Goal: Task Accomplishment & Management: Understand process/instructions

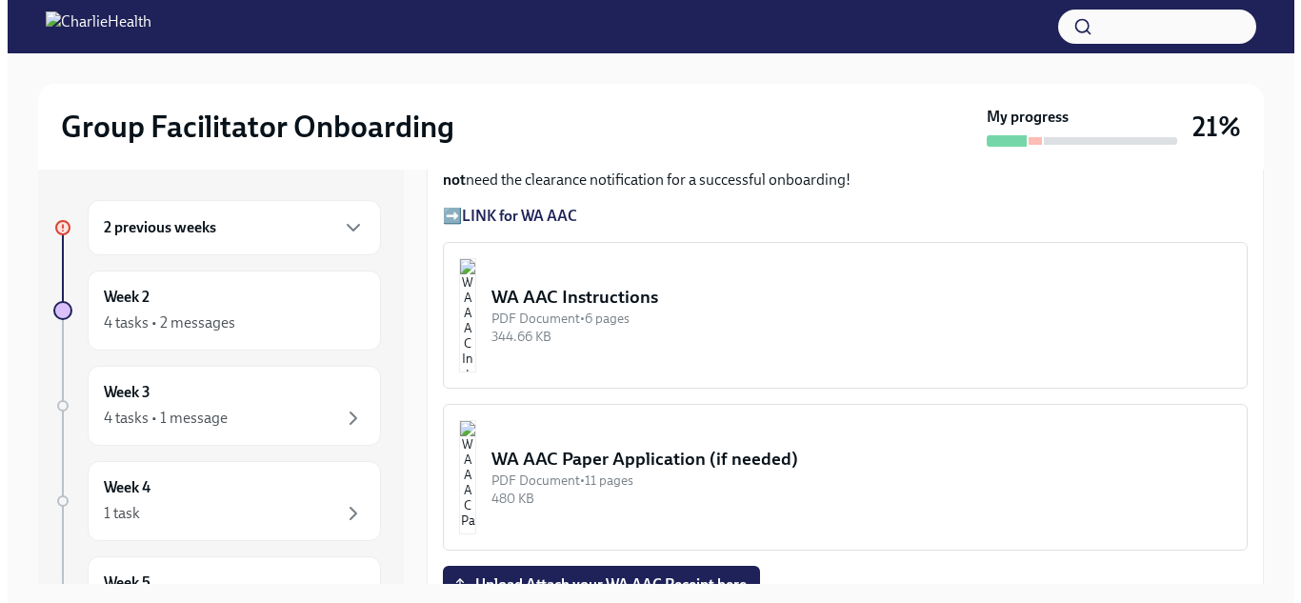
scroll to position [1514, 0]
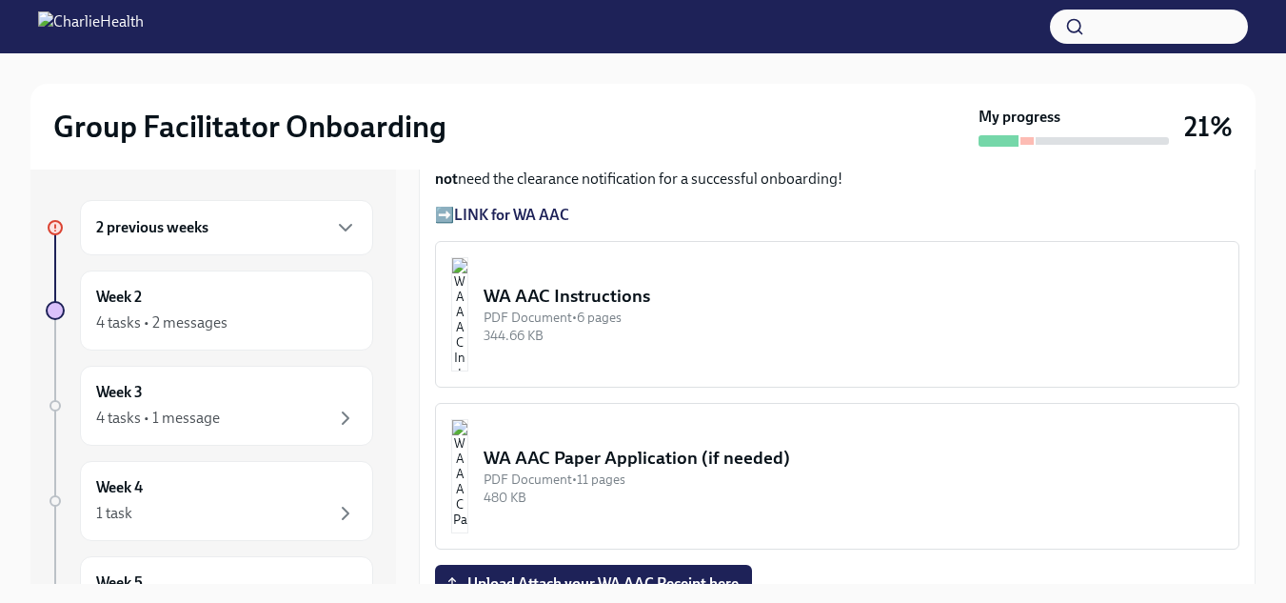
click at [468, 302] on img "button" at bounding box center [459, 314] width 17 height 114
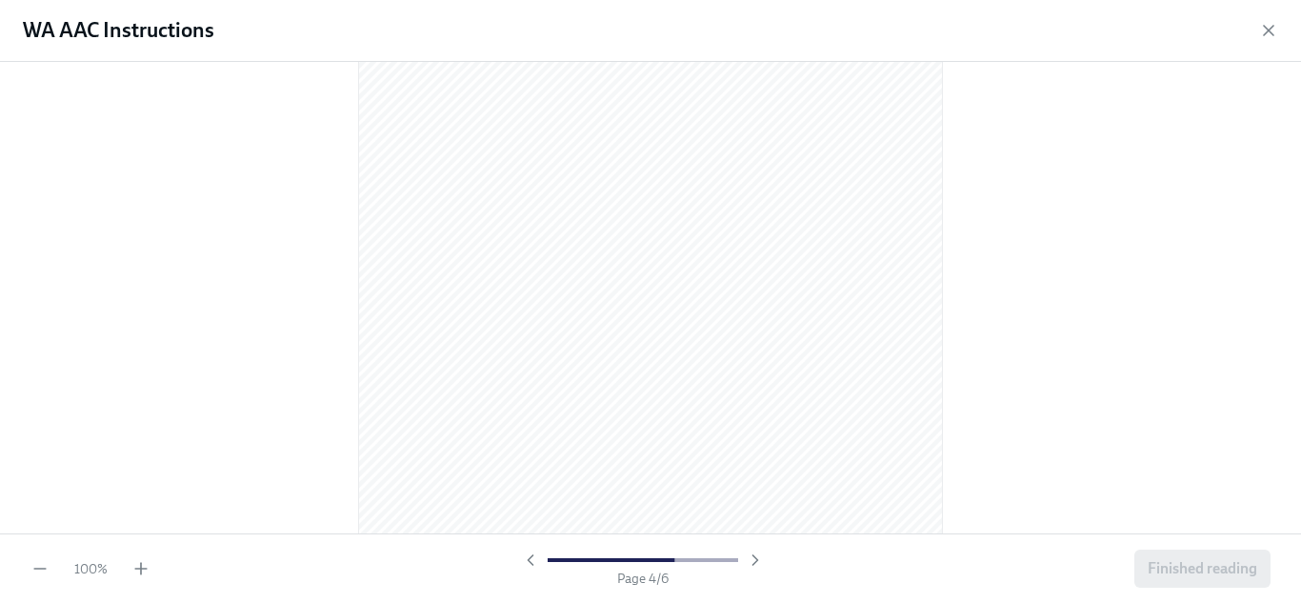
scroll to position [2368, 0]
click at [262, 335] on div at bounding box center [650, 297] width 1301 height 471
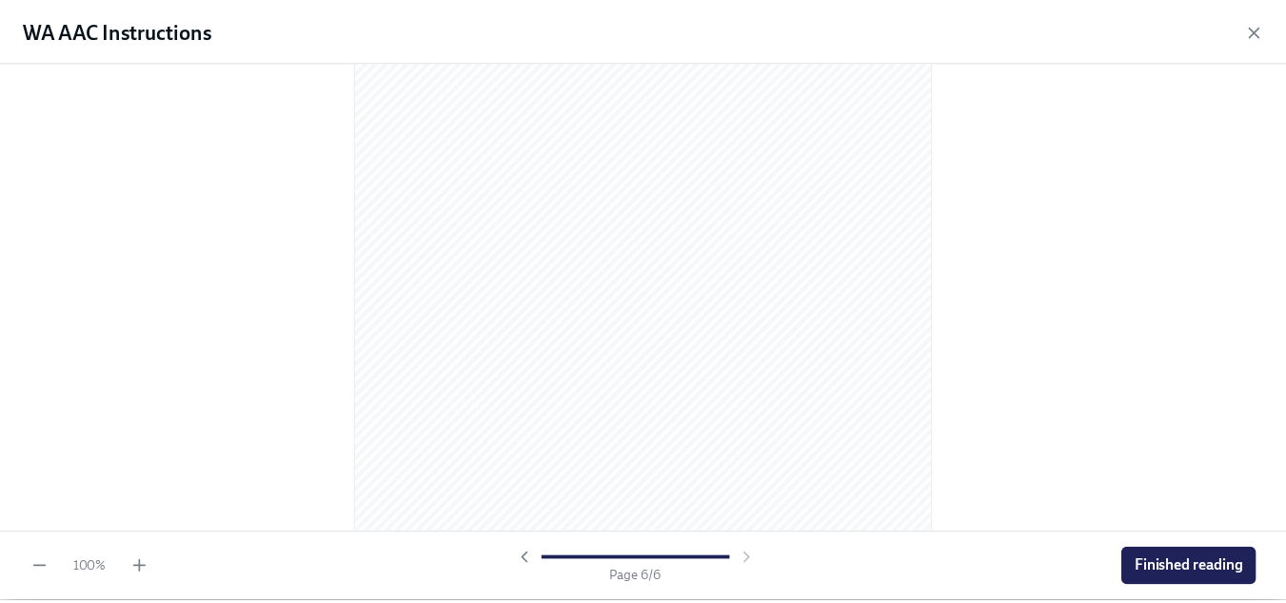
scroll to position [4086, 0]
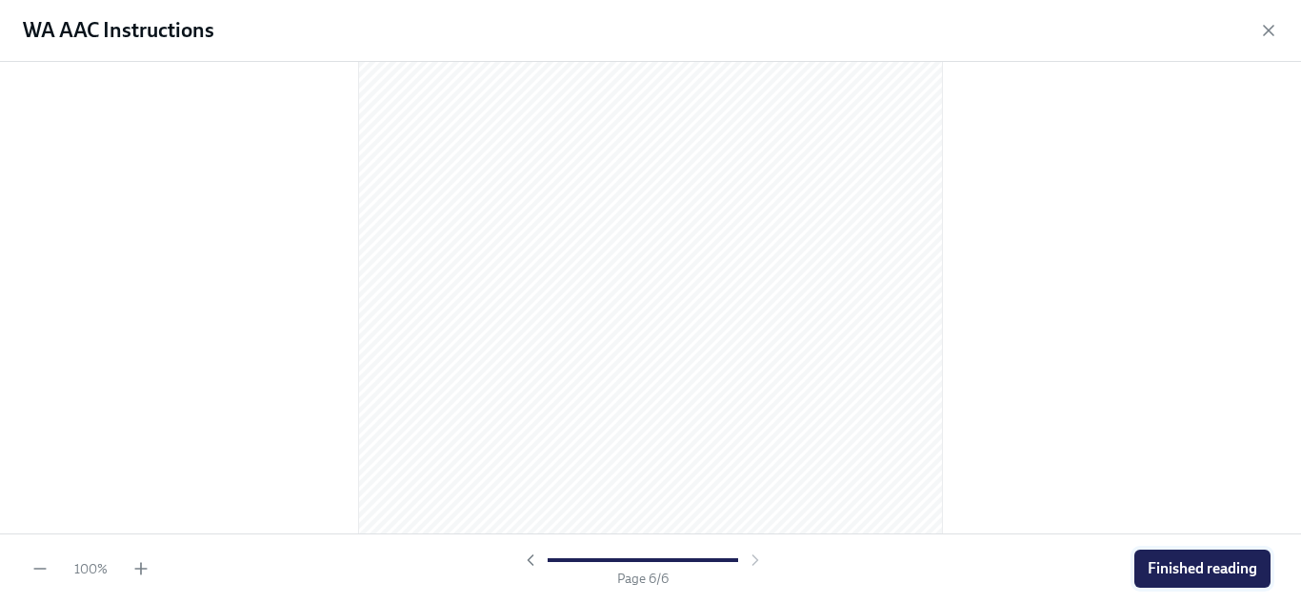
click at [1163, 562] on span "Finished reading" at bounding box center [1201, 568] width 109 height 19
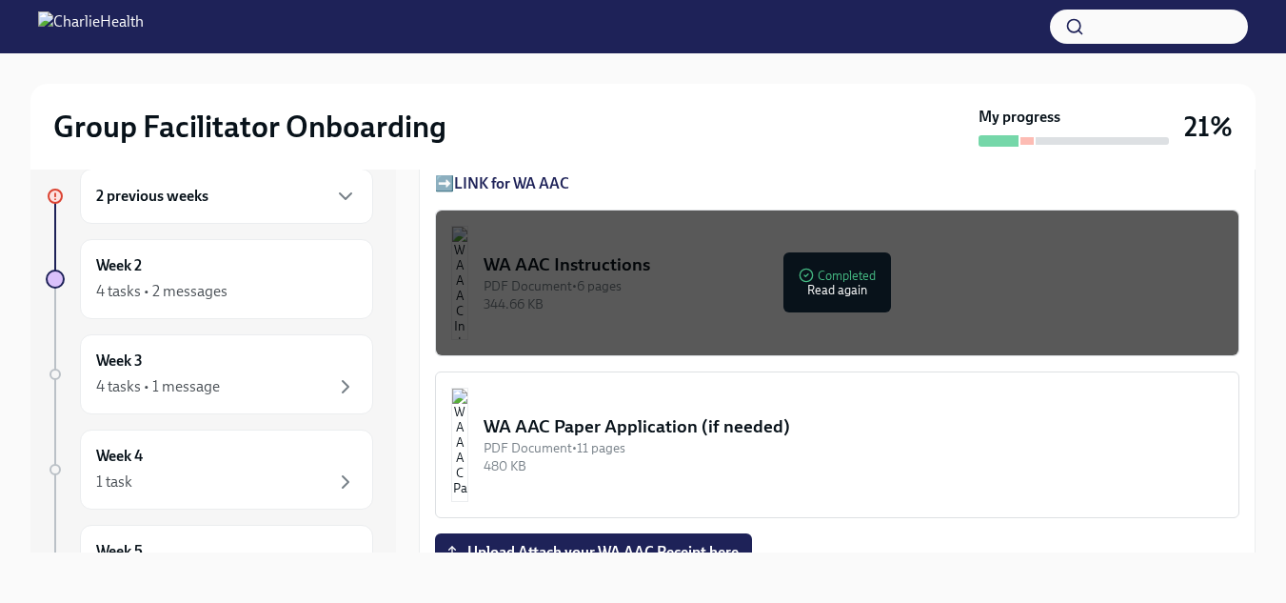
scroll to position [34, 0]
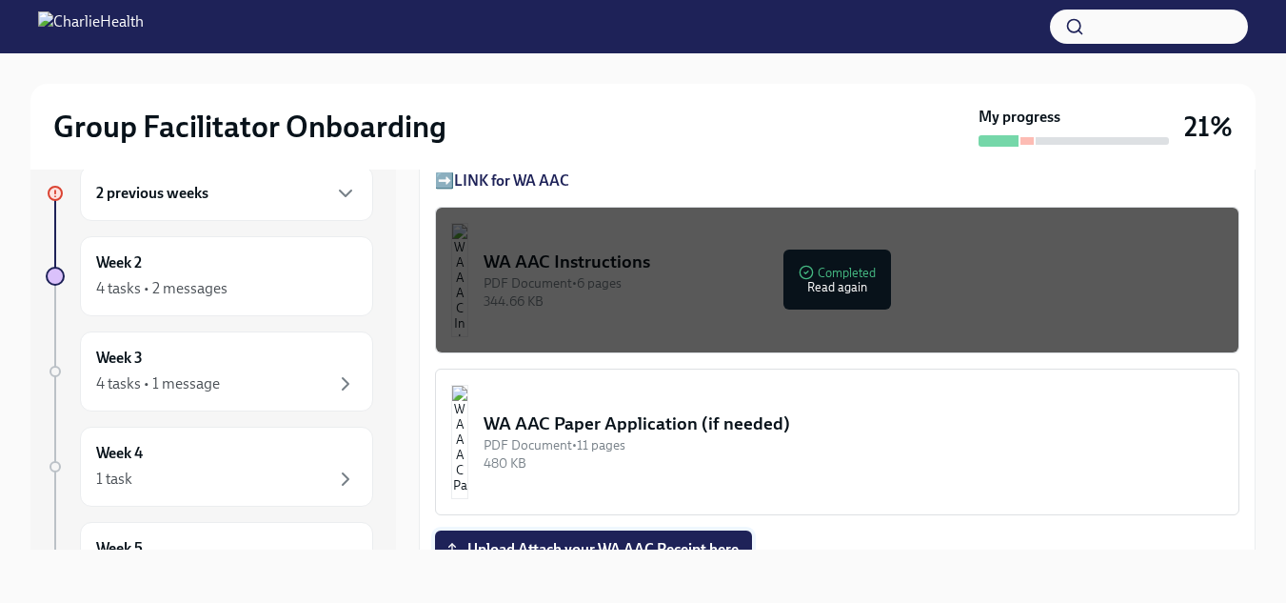
click at [686, 540] on span "Upload Attach your WA AAC Receipt here" at bounding box center [593, 549] width 290 height 19
click at [0, 0] on input "Upload Attach your WA AAC Receipt here" at bounding box center [0, 0] width 0 height 0
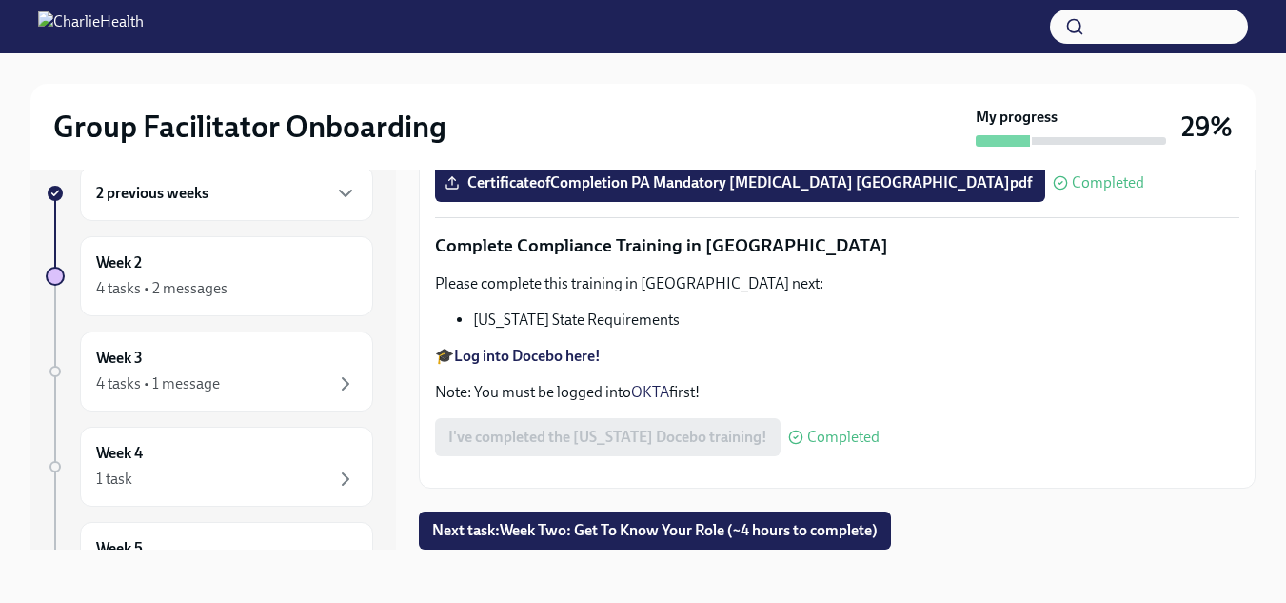
scroll to position [4337, 0]
click at [166, 194] on h6 "2 previous weeks" at bounding box center [152, 193] width 112 height 21
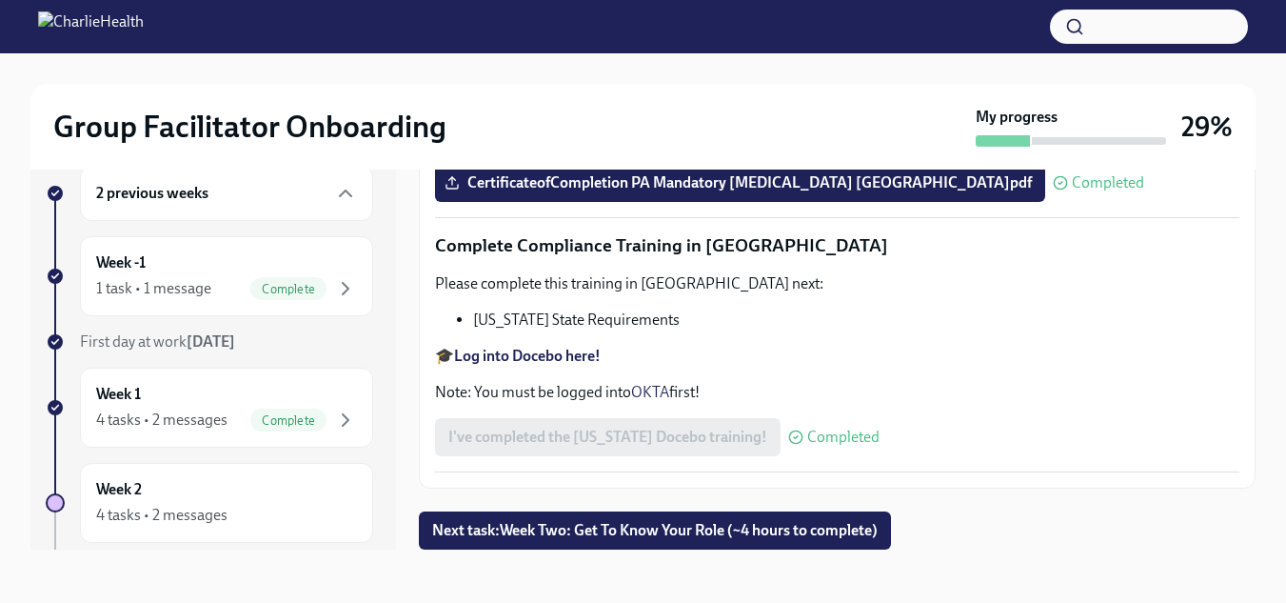
click at [190, 346] on strong "[DATE]" at bounding box center [211, 341] width 49 height 18
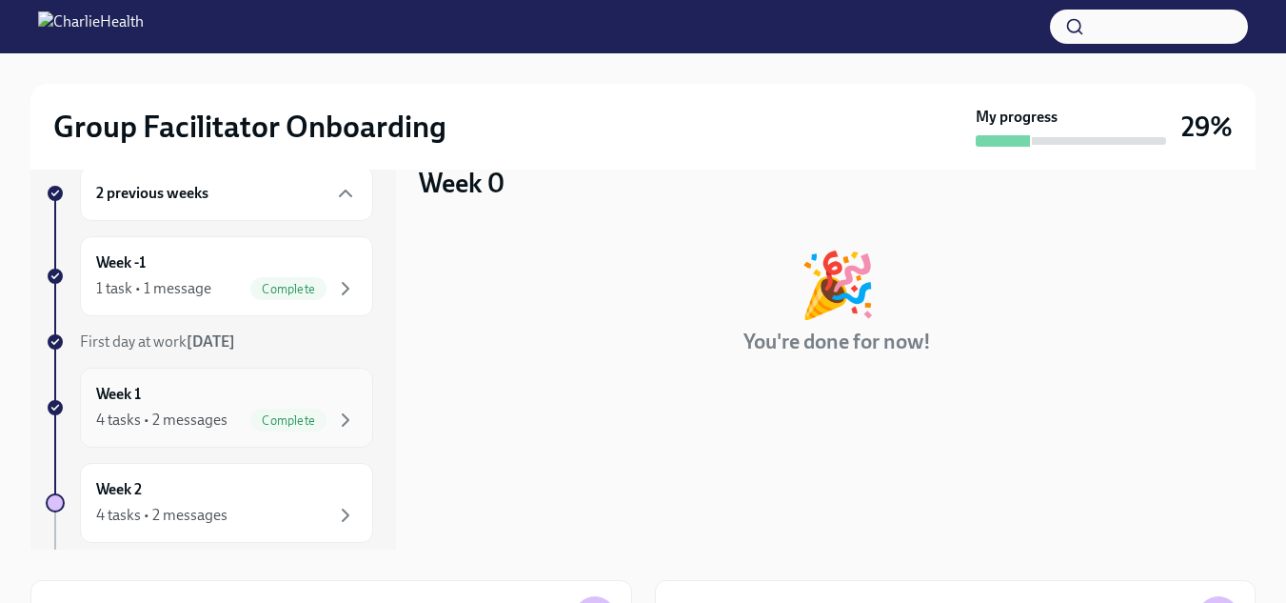
click at [152, 416] on div "4 tasks • 2 messages" at bounding box center [161, 419] width 131 height 21
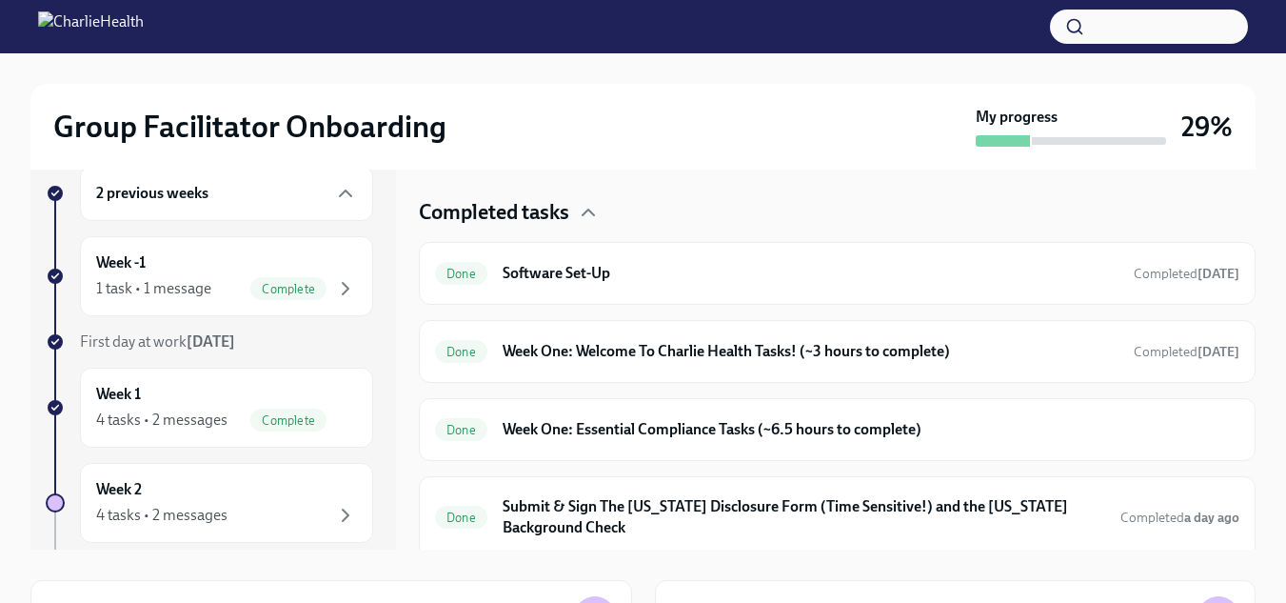
scroll to position [477, 0]
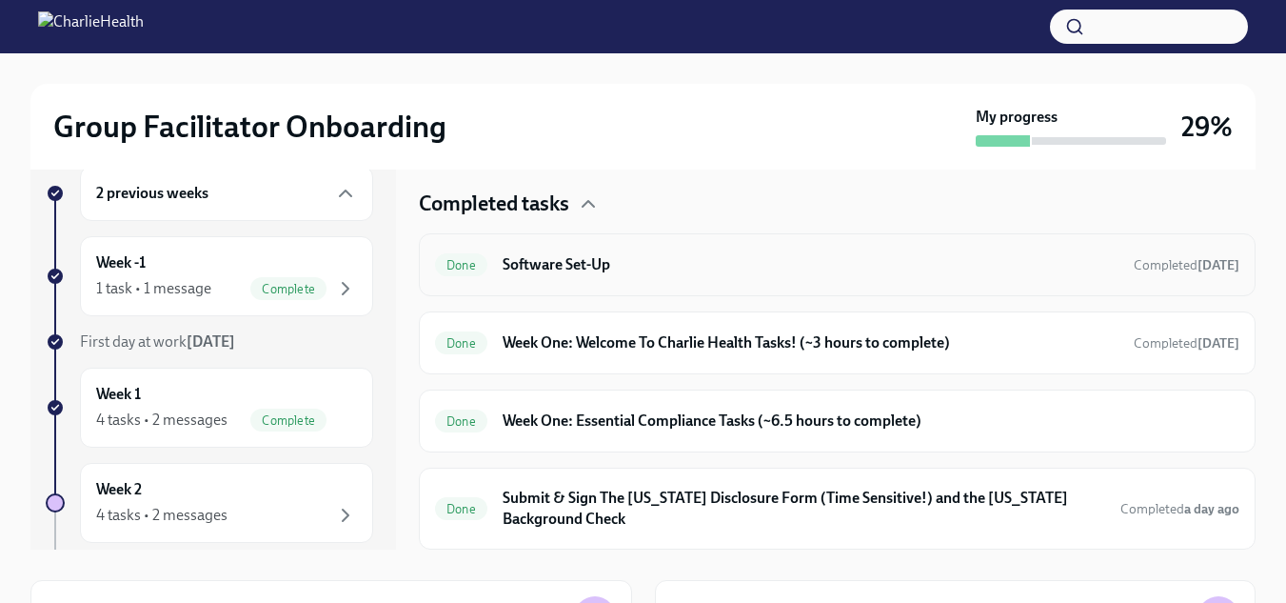
click at [542, 268] on h6 "Software Set-Up" at bounding box center [811, 264] width 616 height 21
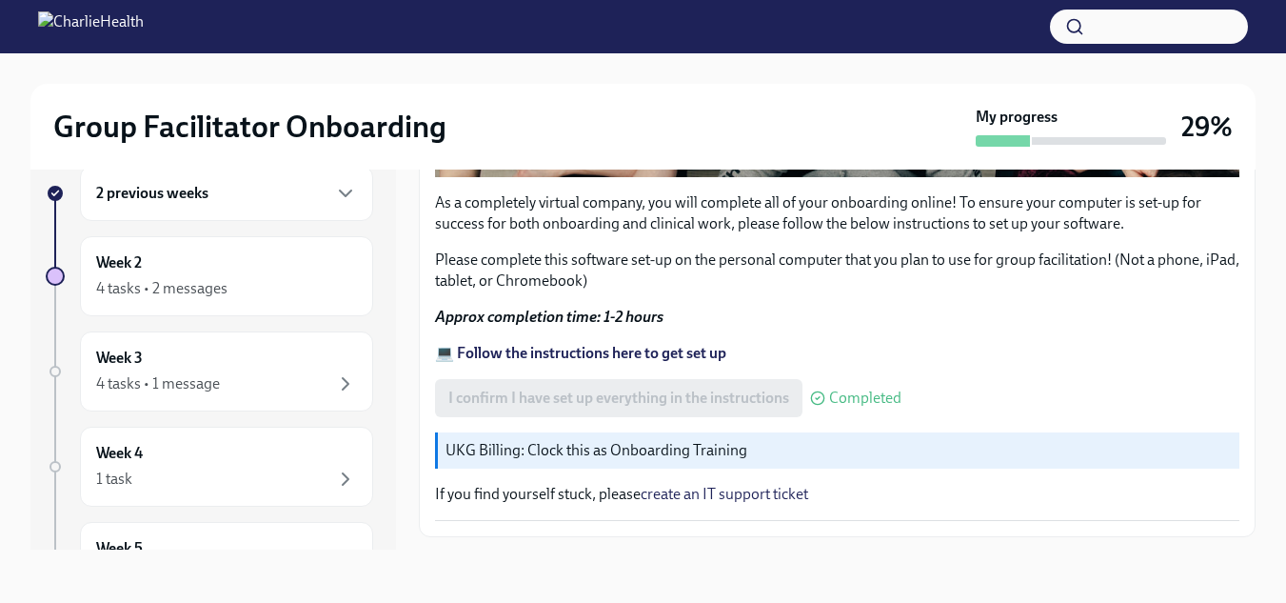
scroll to position [732, 0]
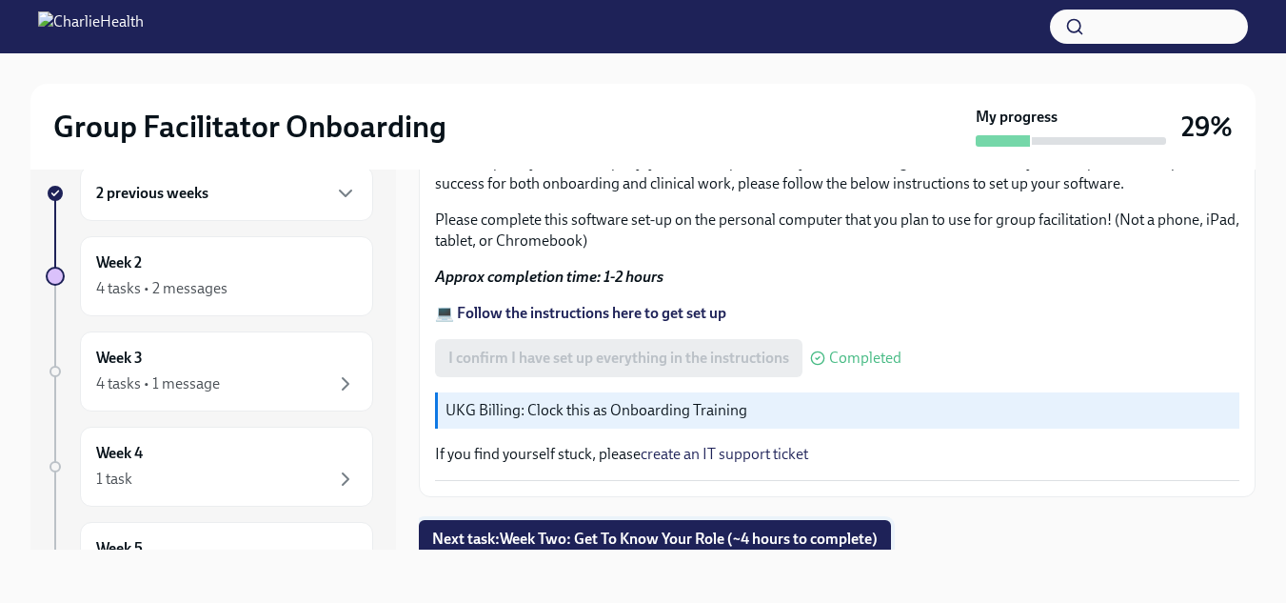
click at [589, 529] on span "Next task : Week Two: Get To Know Your Role (~4 hours to complete)" at bounding box center [655, 538] width 446 height 19
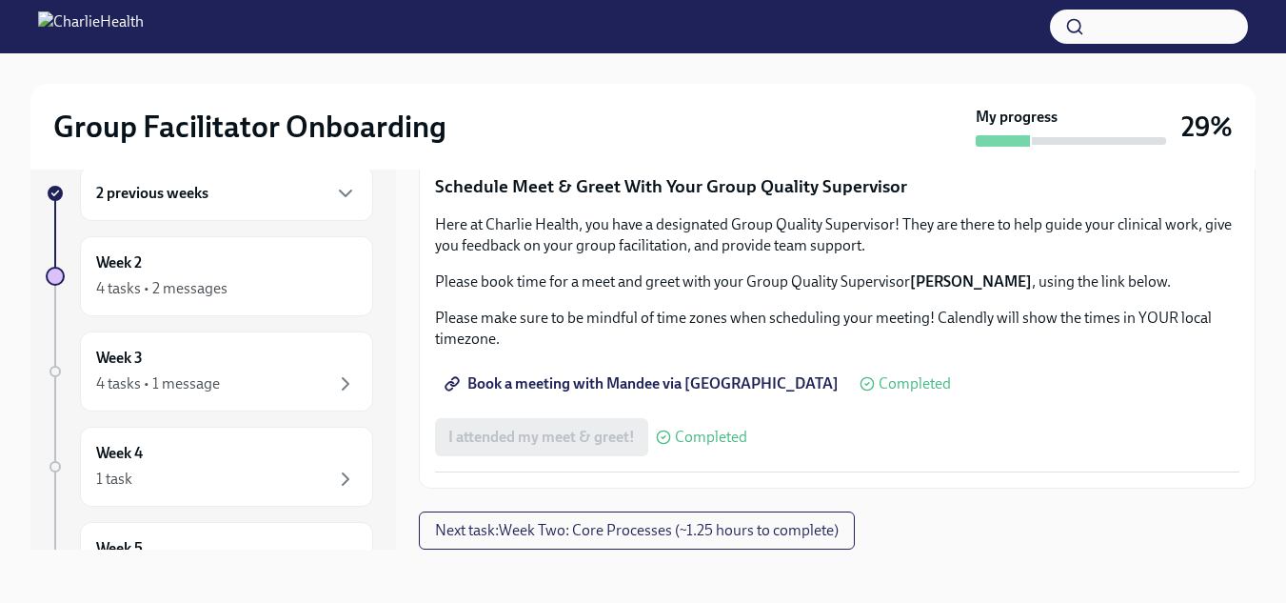
scroll to position [1934, 0]
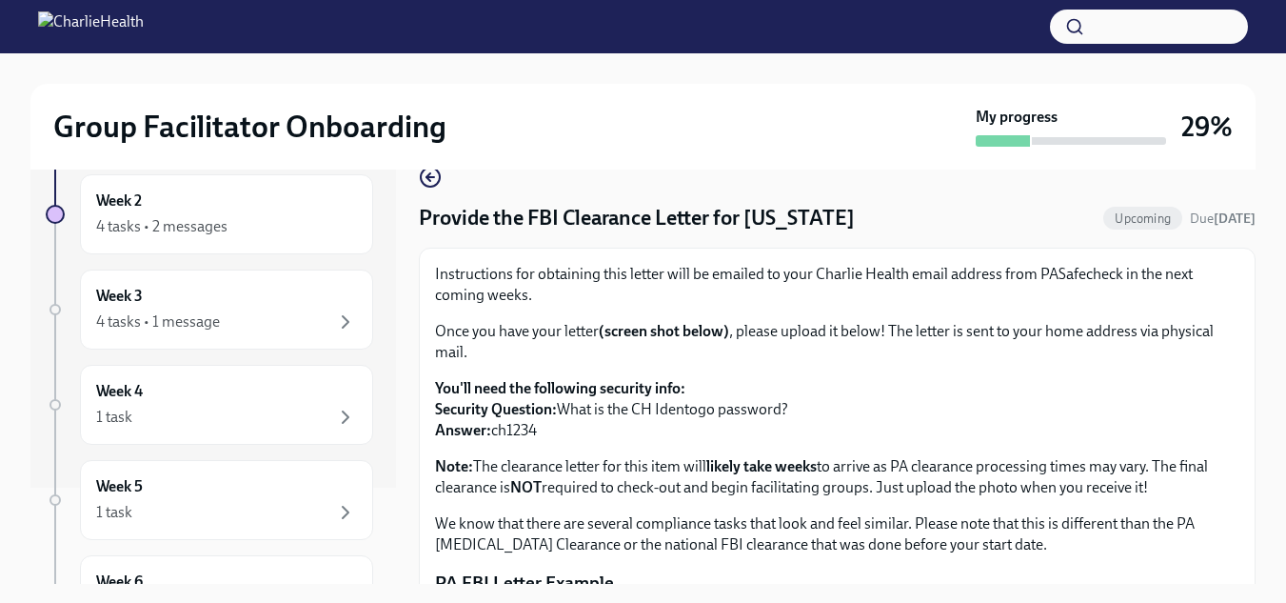
scroll to position [30, 0]
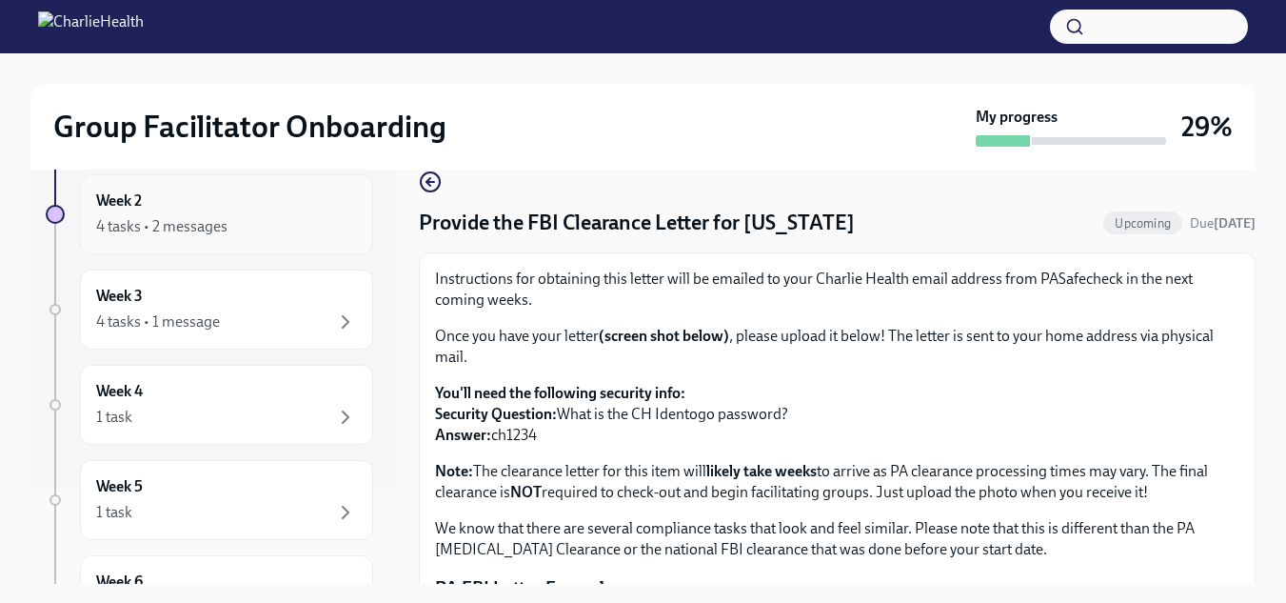
click at [141, 228] on div "4 tasks • 2 messages" at bounding box center [161, 226] width 131 height 21
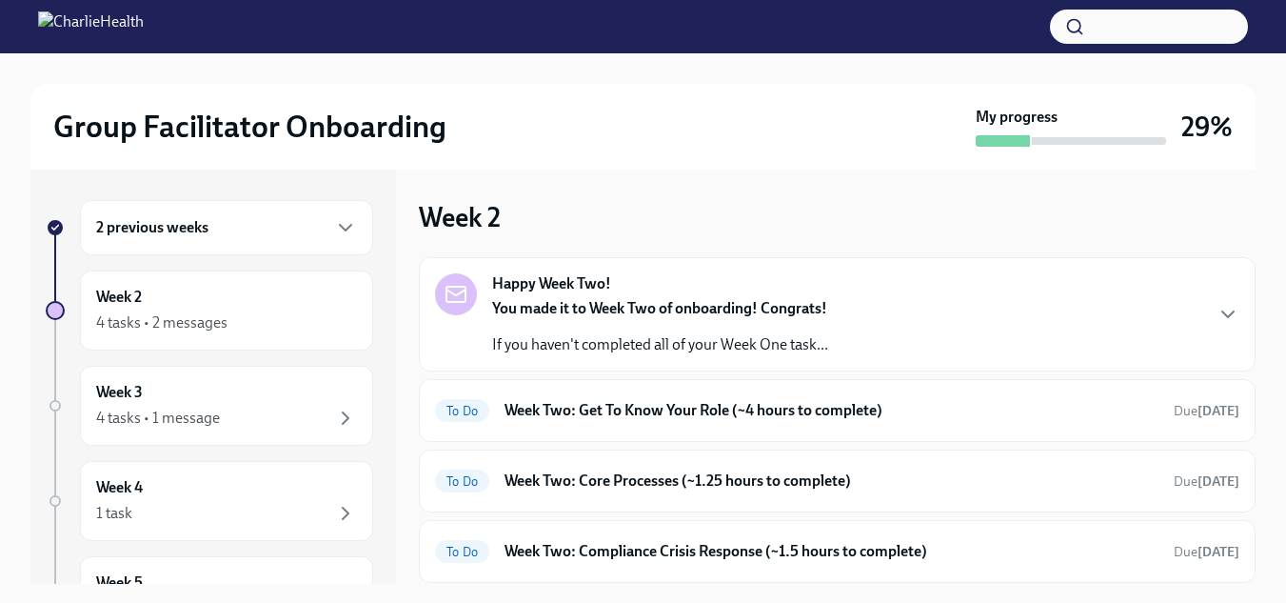
click at [141, 241] on div "2 previous weeks" at bounding box center [226, 227] width 293 height 55
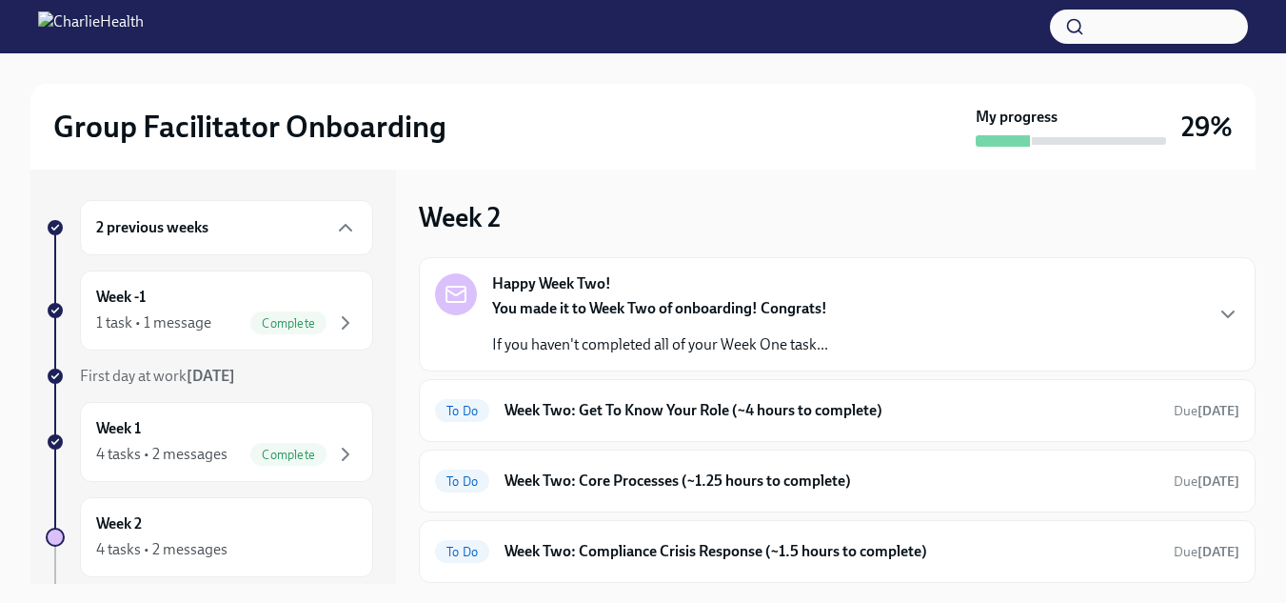
click at [141, 241] on div "2 previous weeks" at bounding box center [226, 227] width 293 height 55
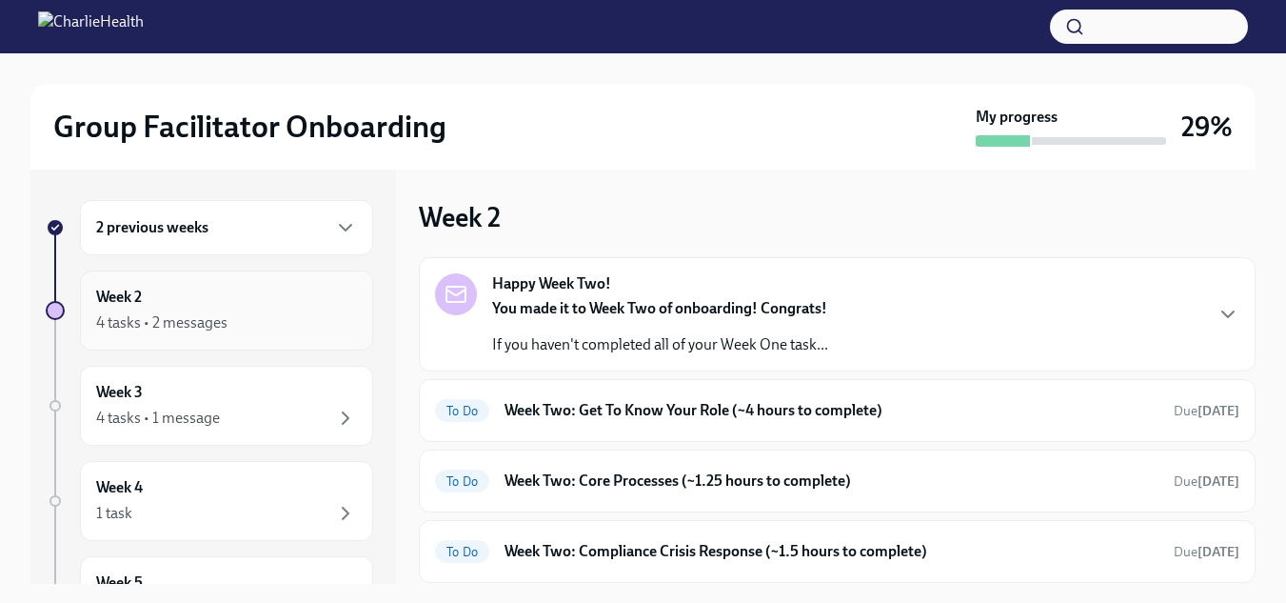
click at [138, 311] on div "4 tasks • 2 messages" at bounding box center [226, 322] width 261 height 23
click at [118, 318] on div "4 tasks • 2 messages" at bounding box center [161, 322] width 131 height 21
click at [104, 236] on h6 "2 previous weeks" at bounding box center [152, 227] width 112 height 21
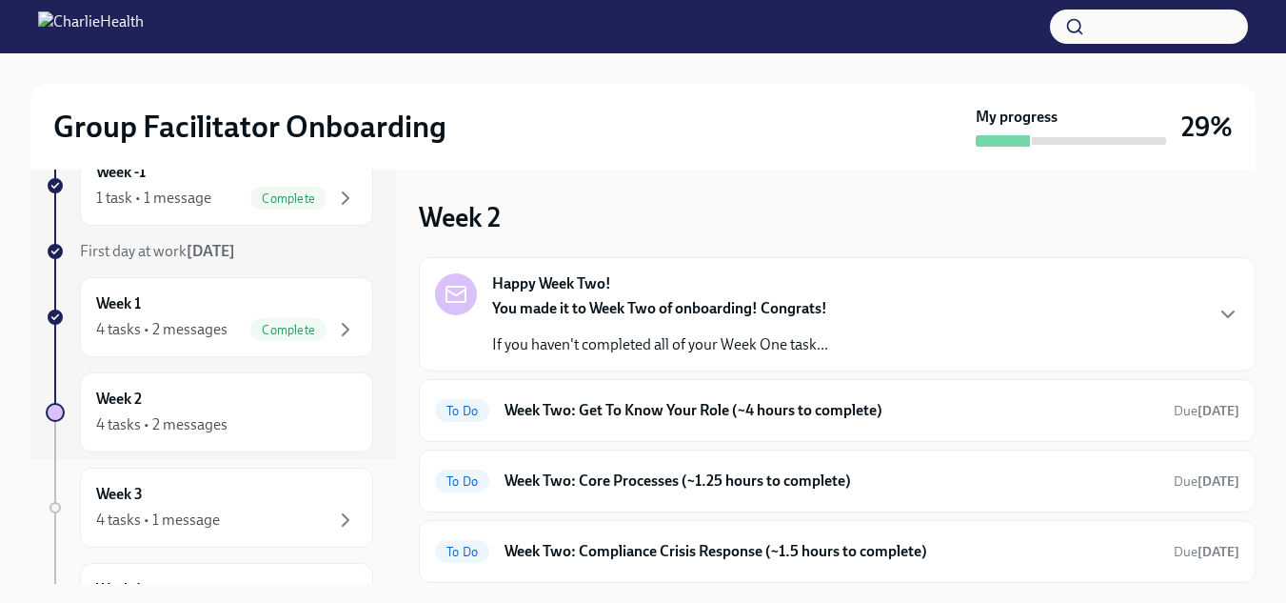
scroll to position [127, 0]
click at [111, 409] on div "Week 2 4 tasks • 2 messages" at bounding box center [226, 411] width 261 height 48
click at [1217, 314] on icon "button" at bounding box center [1228, 314] width 23 height 23
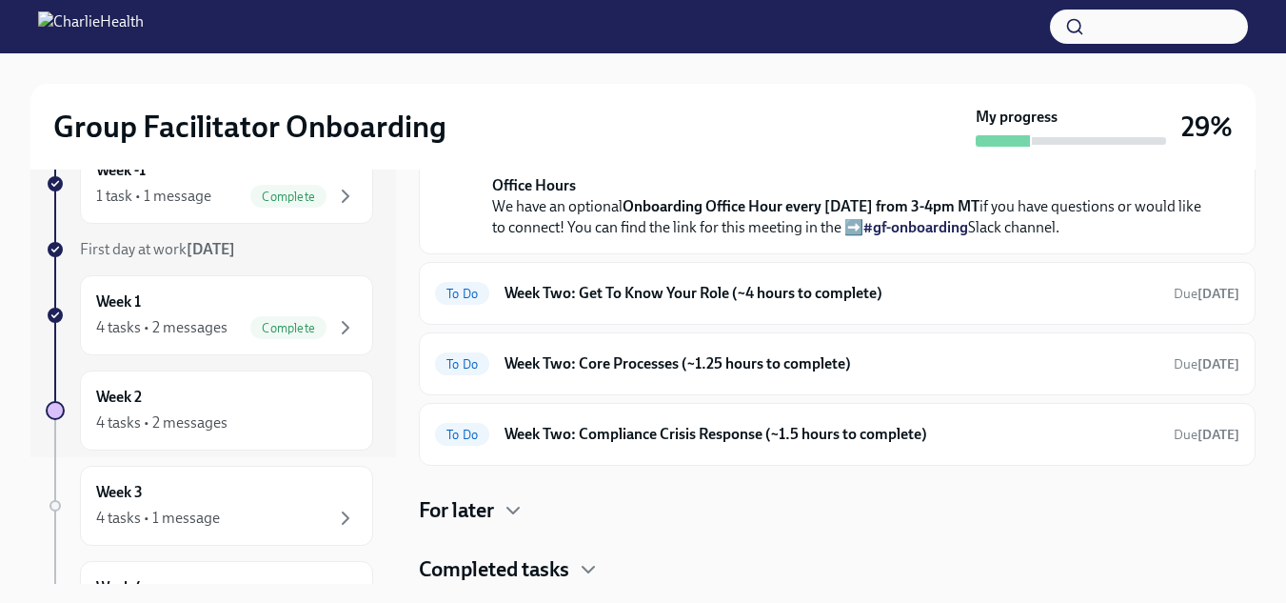
scroll to position [779, 0]
click at [515, 509] on icon "button" at bounding box center [513, 510] width 23 height 23
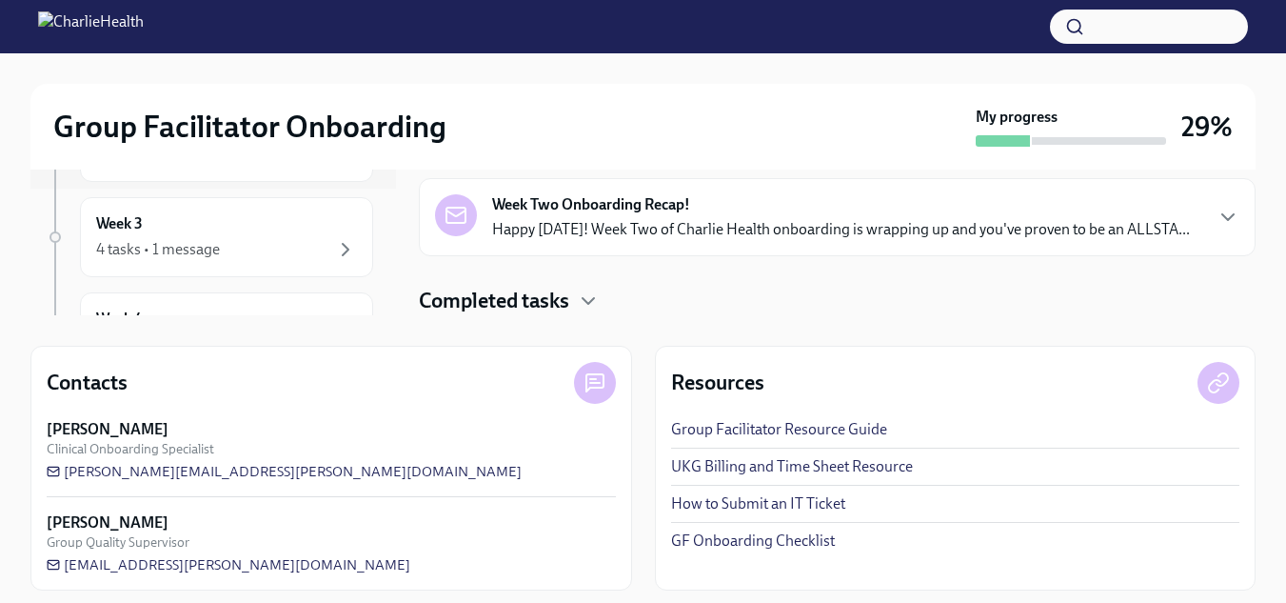
scroll to position [279, 0]
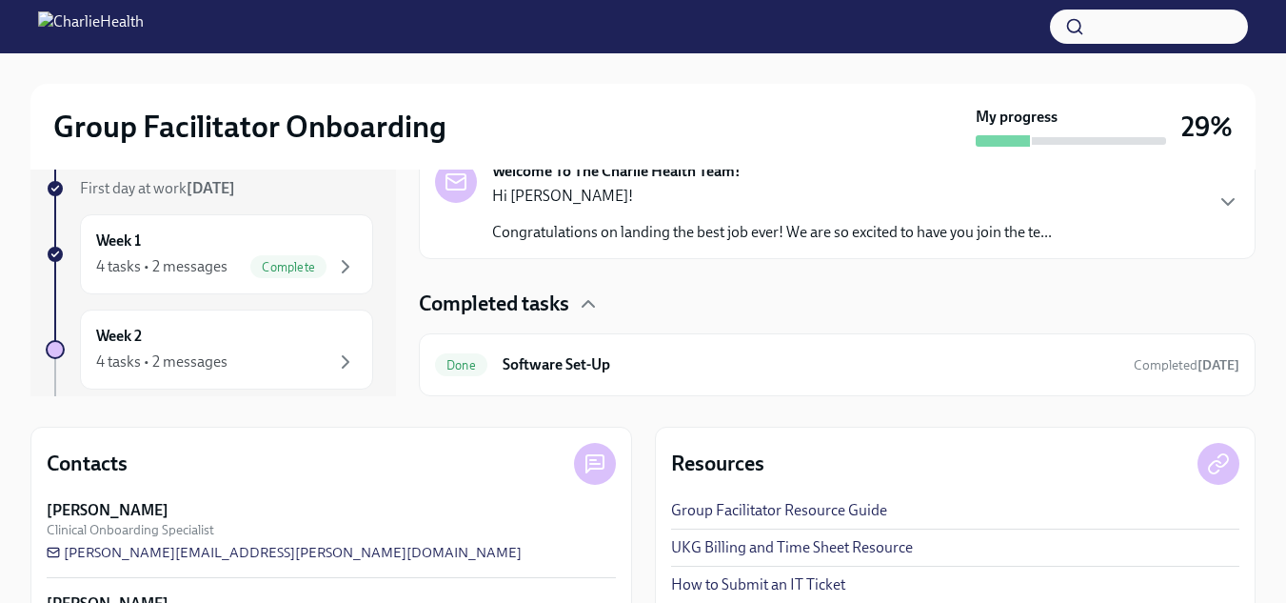
scroll to position [191, 0]
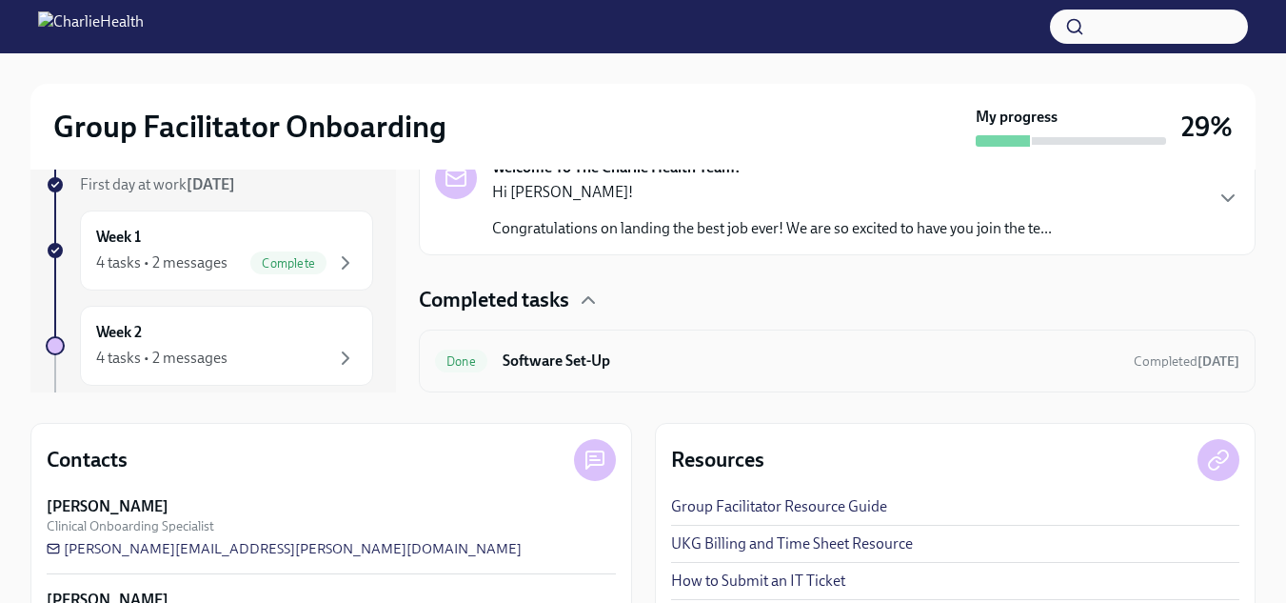
click at [589, 357] on h6 "Software Set-Up" at bounding box center [811, 360] width 616 height 21
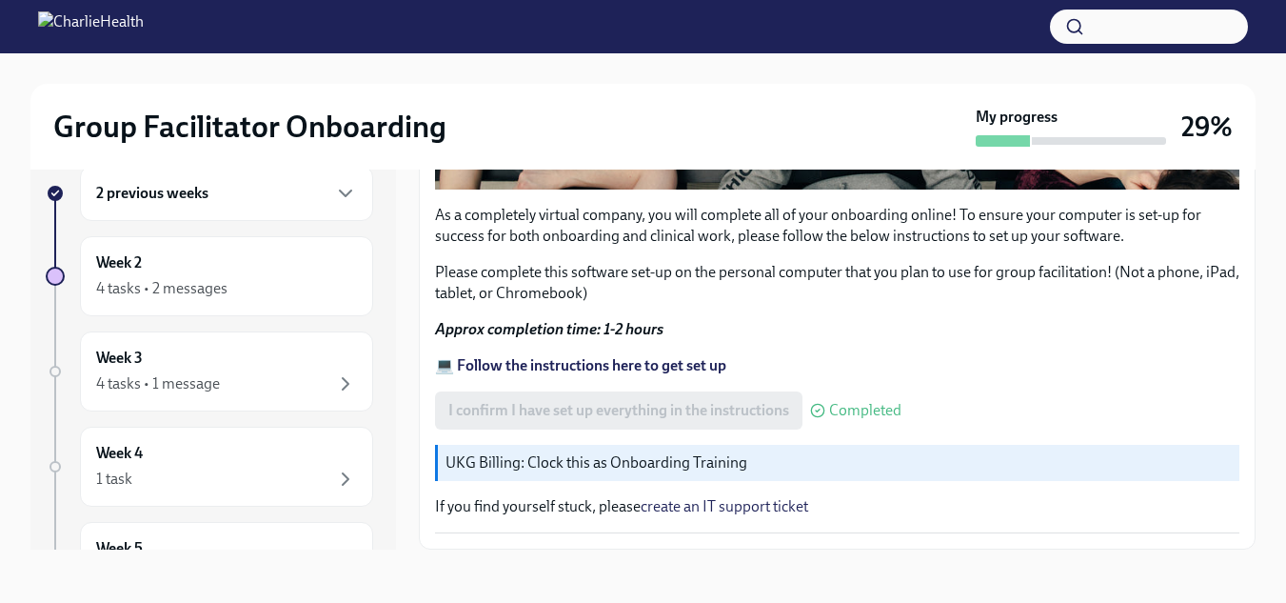
scroll to position [732, 0]
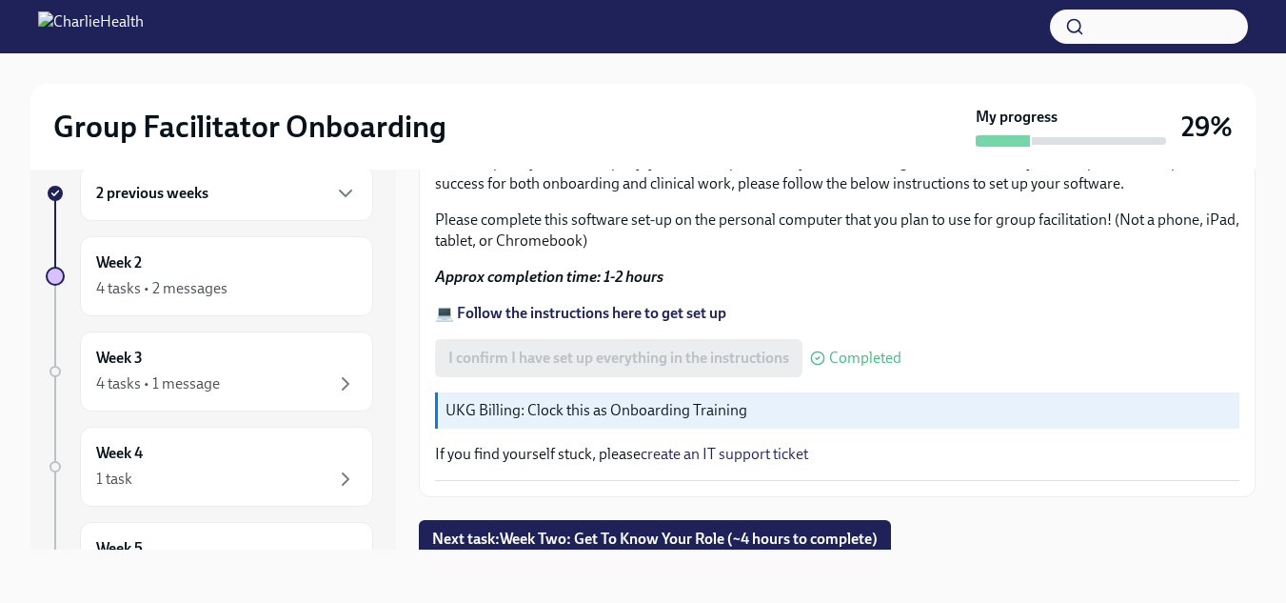
click at [506, 309] on strong "💻 Follow the instructions here to get set up" at bounding box center [580, 313] width 291 height 18
click at [484, 541] on button "Next task : Week Two: Get To Know Your Role (~4 hours to complete)" at bounding box center [655, 539] width 472 height 38
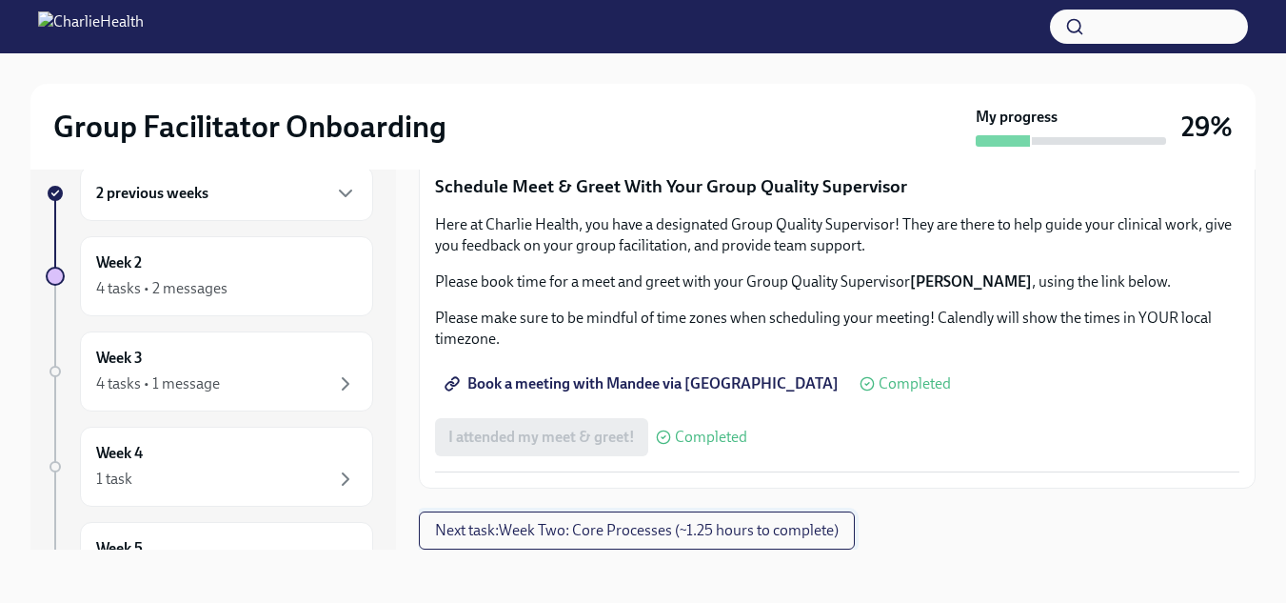
scroll to position [1907, 0]
click at [507, 393] on span "Book a meeting with Mandee via [GEOGRAPHIC_DATA]" at bounding box center [643, 383] width 390 height 19
click at [547, 393] on span "Book a meeting with Mandee via [GEOGRAPHIC_DATA]" at bounding box center [643, 383] width 390 height 19
